Goal: Navigation & Orientation: Find specific page/section

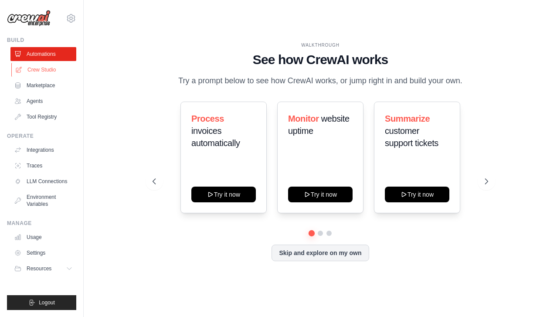
click at [41, 71] on link "Crew Studio" at bounding box center [44, 70] width 66 height 14
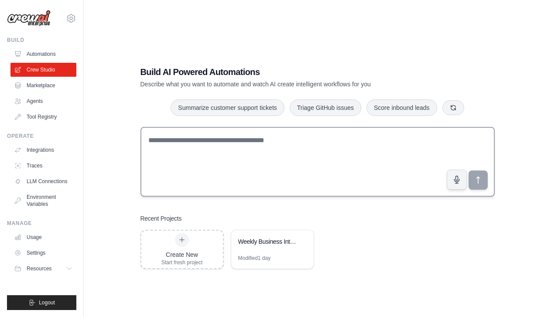
scroll to position [17, 0]
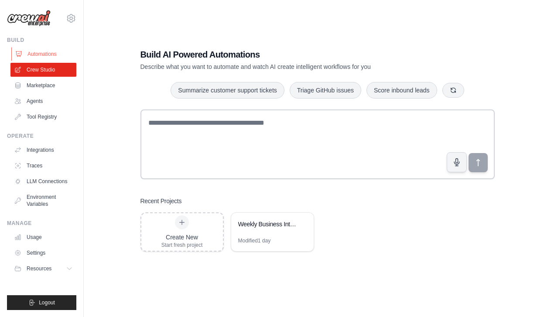
click at [56, 51] on link "Automations" at bounding box center [44, 54] width 66 height 14
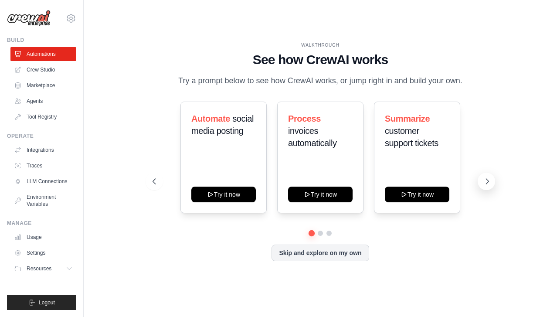
click at [491, 178] on icon at bounding box center [487, 181] width 9 height 9
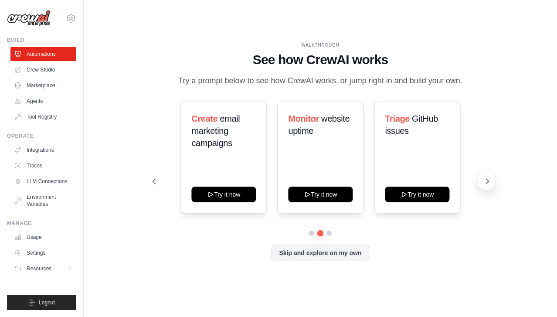
click at [491, 178] on icon at bounding box center [487, 181] width 9 height 9
